Goal: Task Accomplishment & Management: Manage account settings

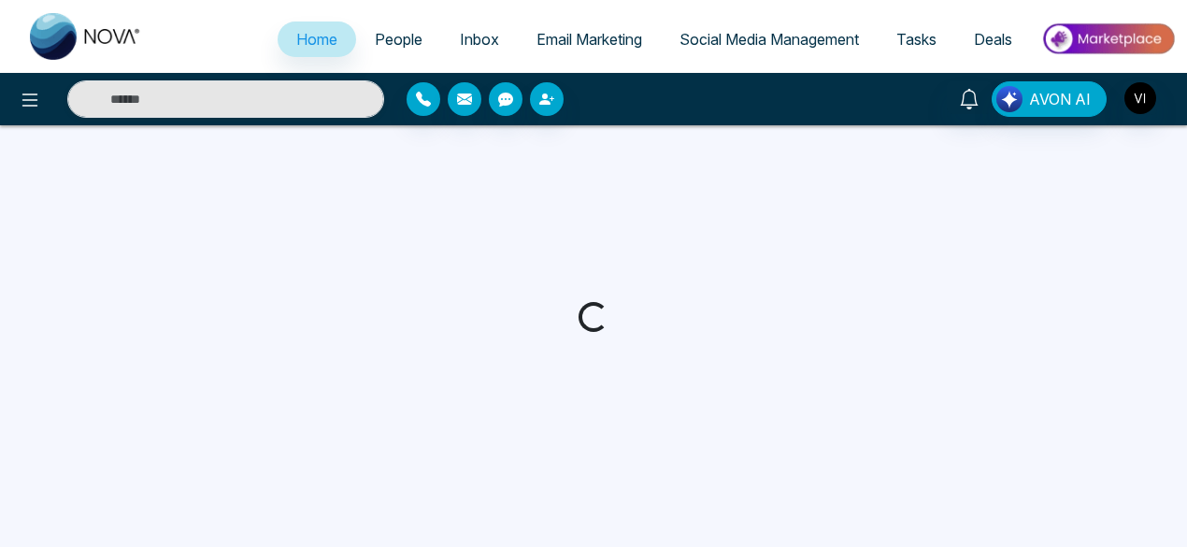
select select "*"
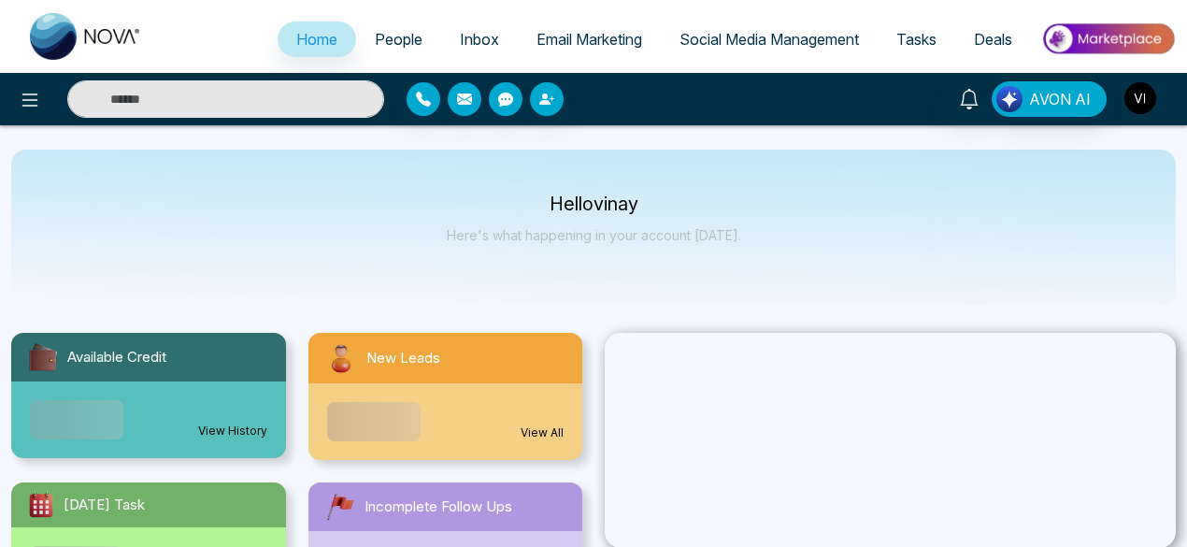
click at [1137, 94] on img "button" at bounding box center [1141, 98] width 32 height 32
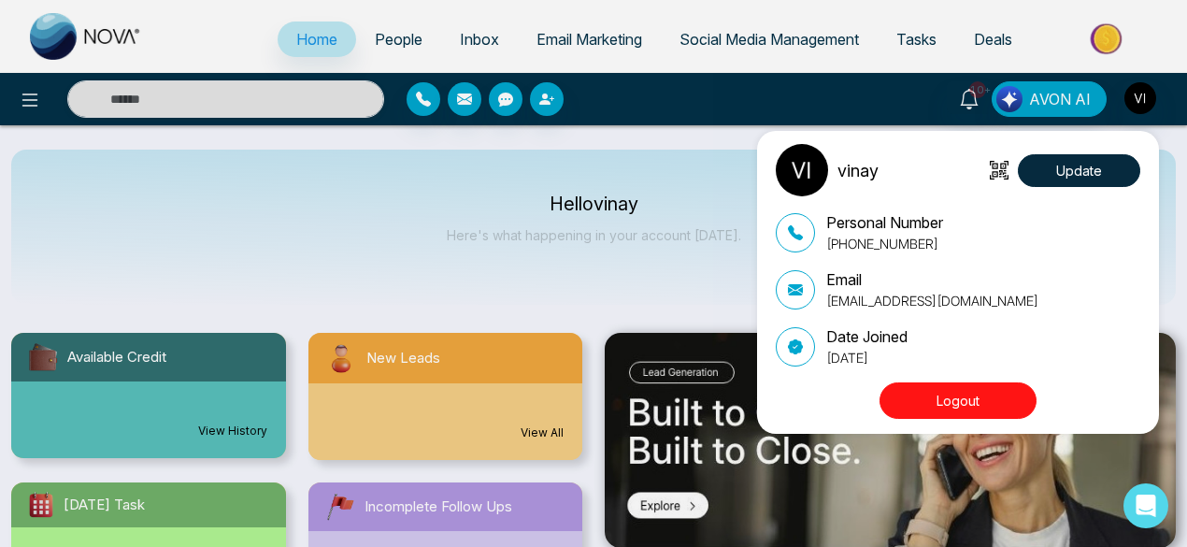
click at [956, 397] on button "Logout" at bounding box center [958, 400] width 157 height 36
